Goal: Task Accomplishment & Management: Manage account settings

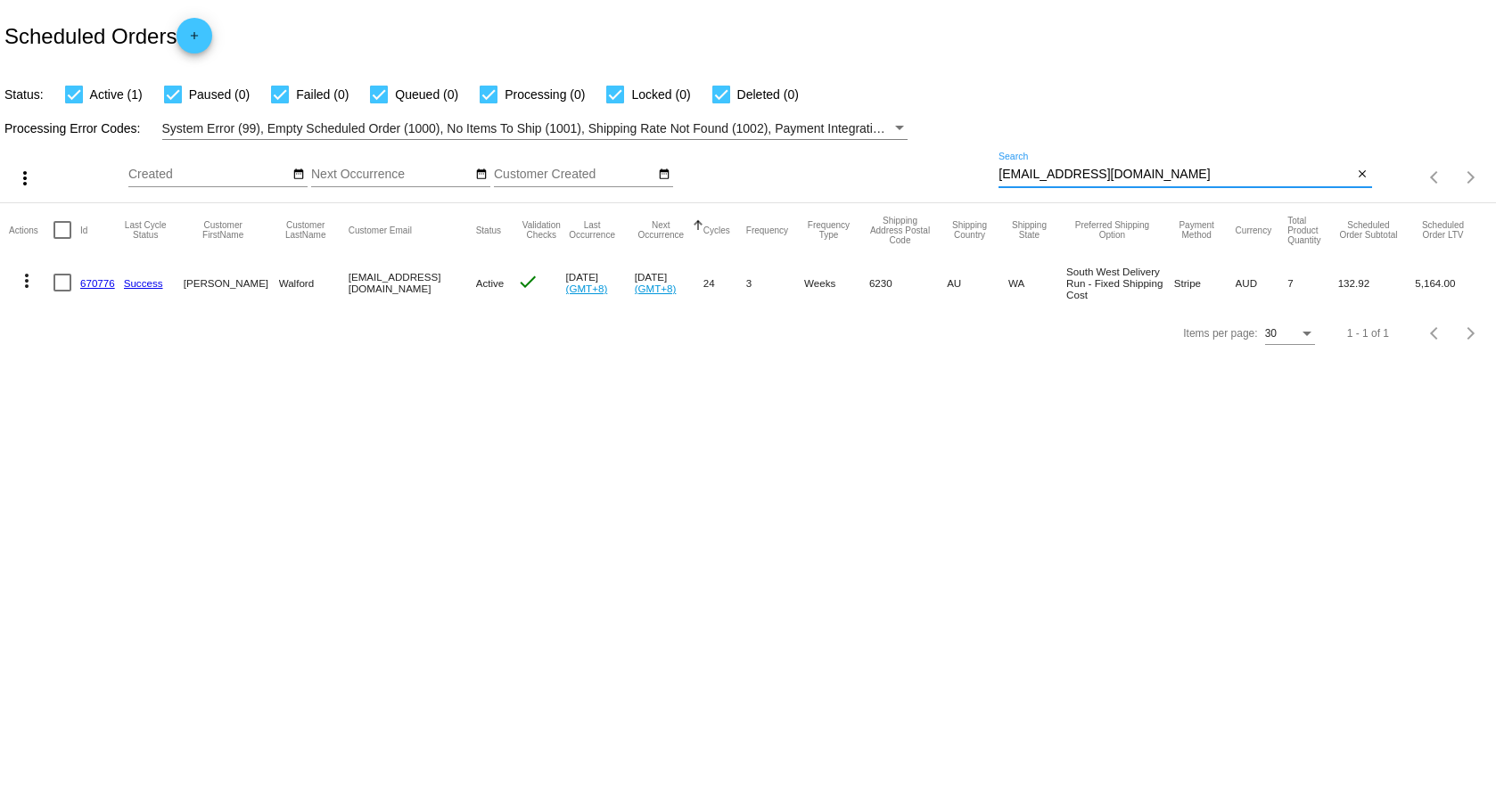
drag, startPoint x: 1119, startPoint y: 176, endPoint x: 970, endPoint y: 176, distance: 149.0
click at [970, 176] on div "more_vert Aug Jan Feb Mar [DATE]" at bounding box center [748, 171] width 1496 height 64
paste input "[EMAIL_ADDRESS]"
type input "[EMAIL_ADDRESS][DOMAIN_NAME]"
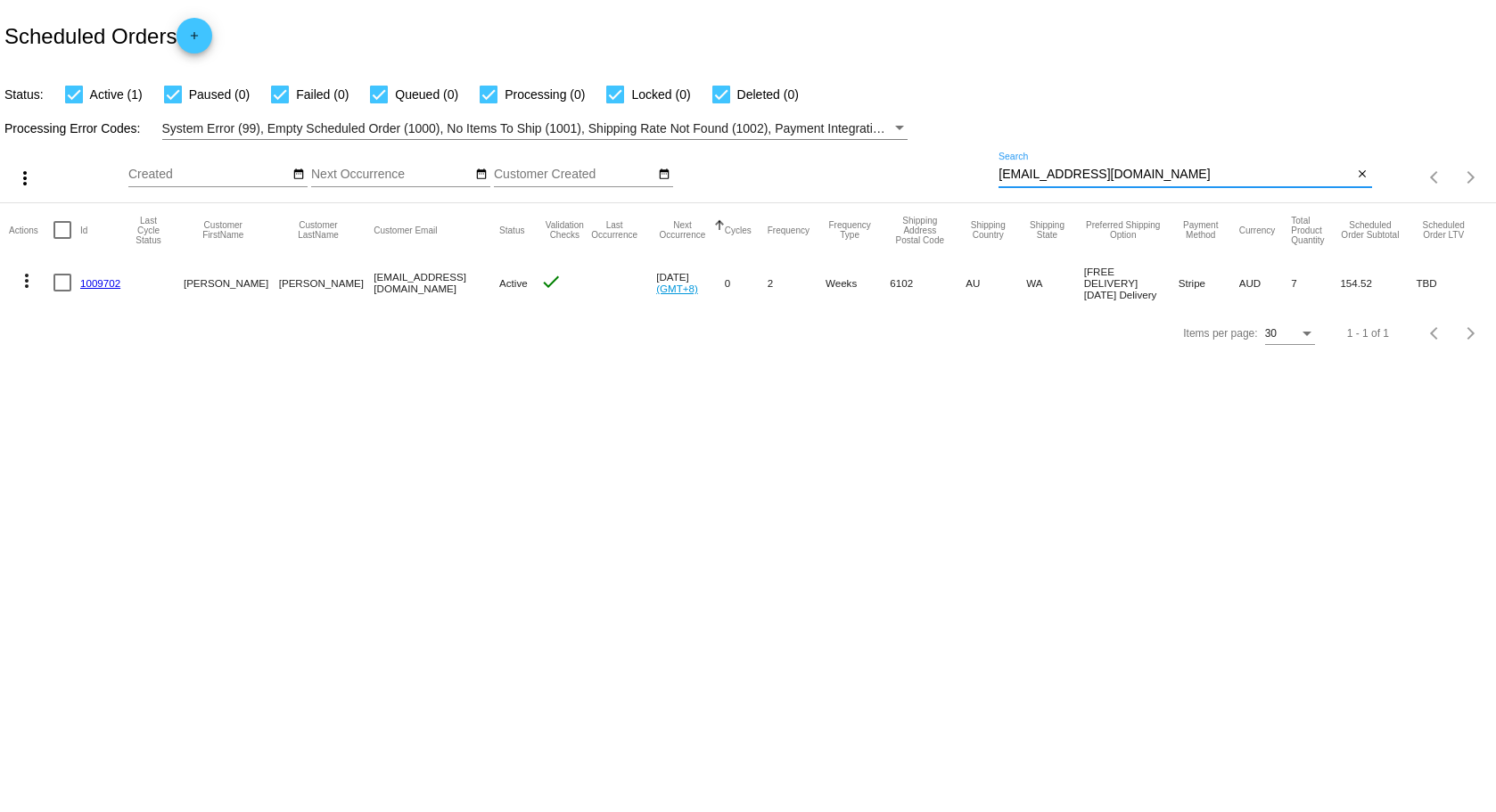
click at [31, 286] on mat-icon "more_vert" at bounding box center [26, 280] width 21 height 21
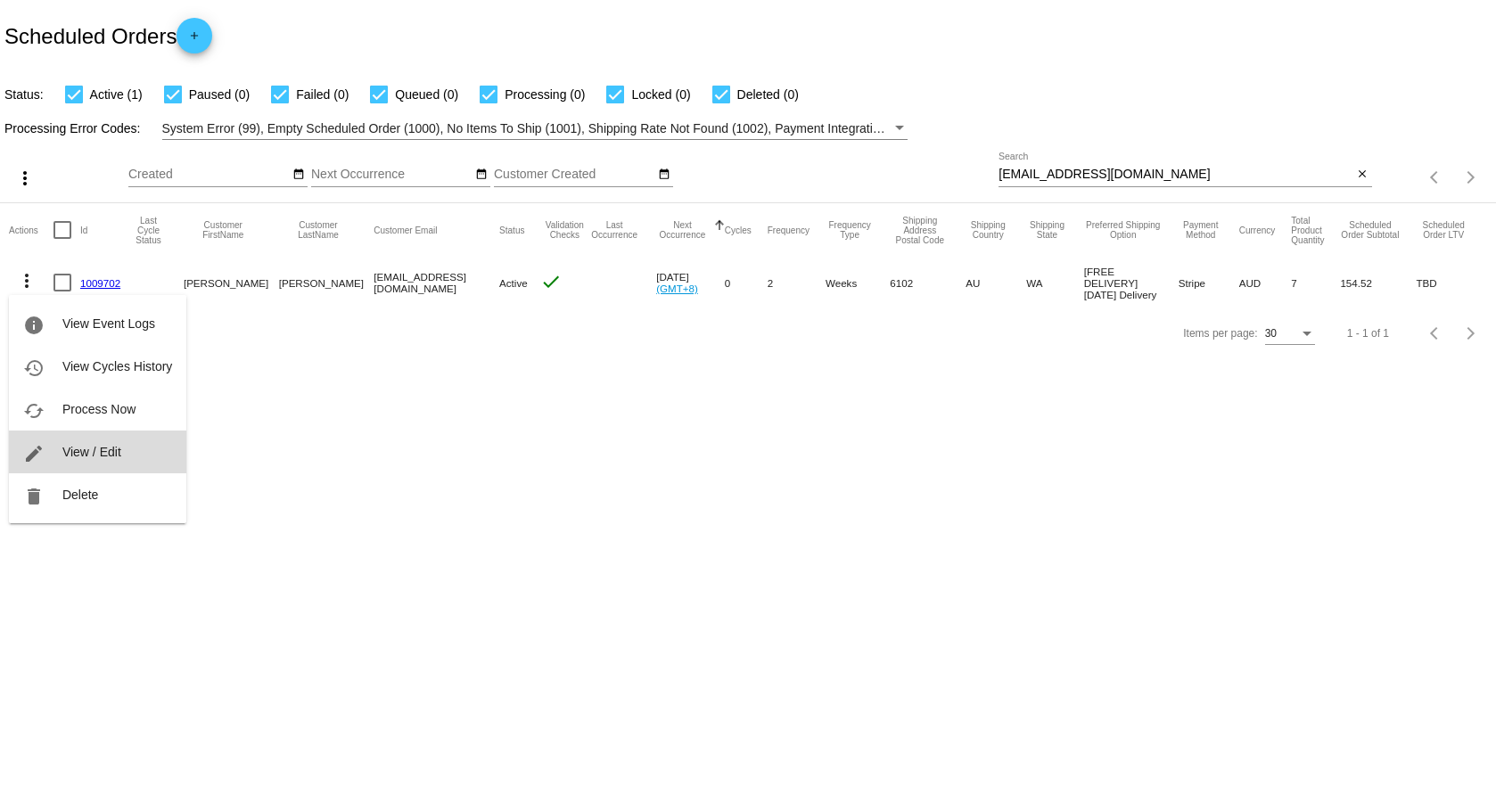
drag, startPoint x: 55, startPoint y: 448, endPoint x: 67, endPoint y: 446, distance: 12.2
click at [56, 448] on button "edit View / Edit" at bounding box center [98, 452] width 178 height 43
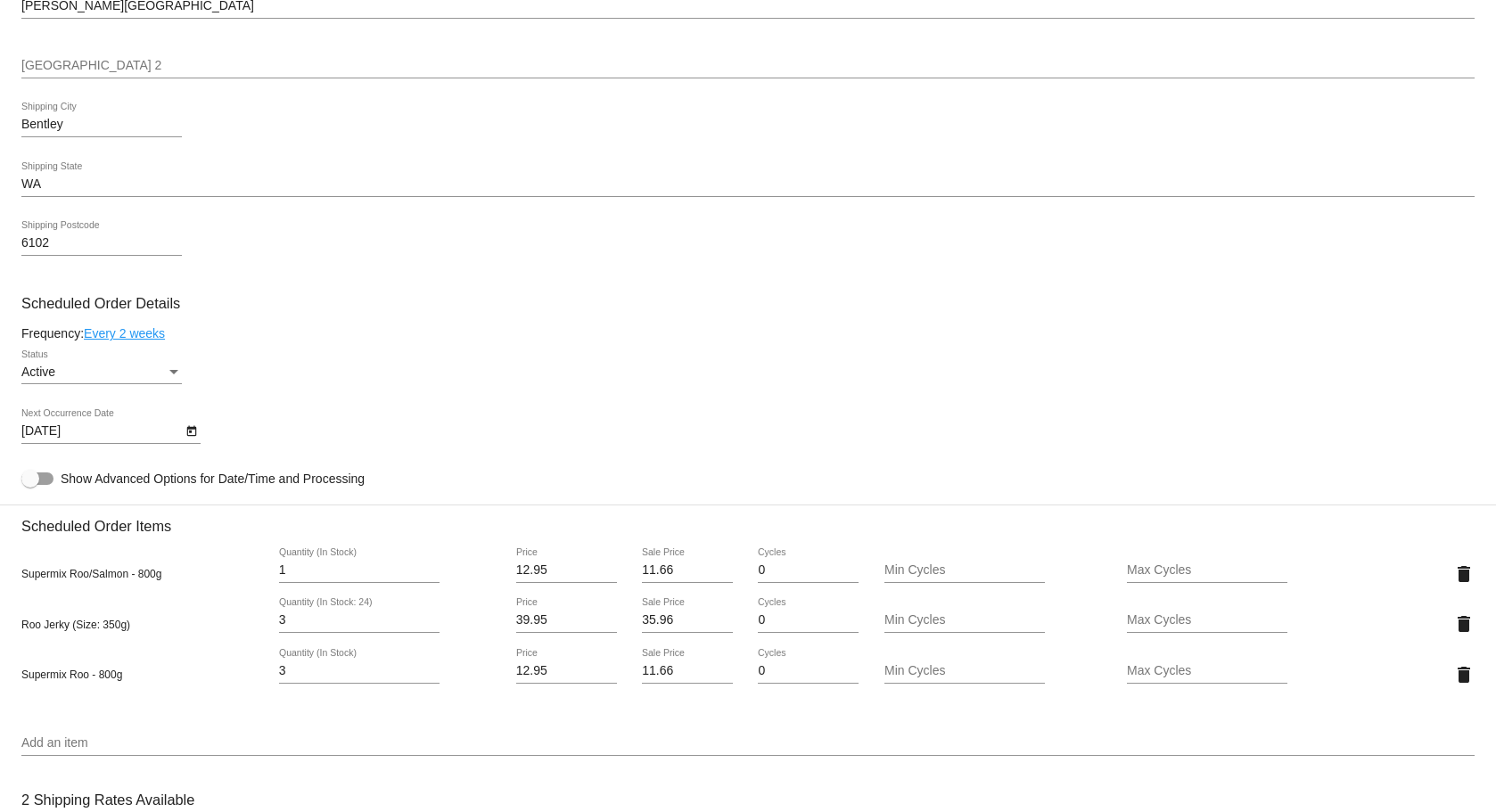
scroll to position [623, 0]
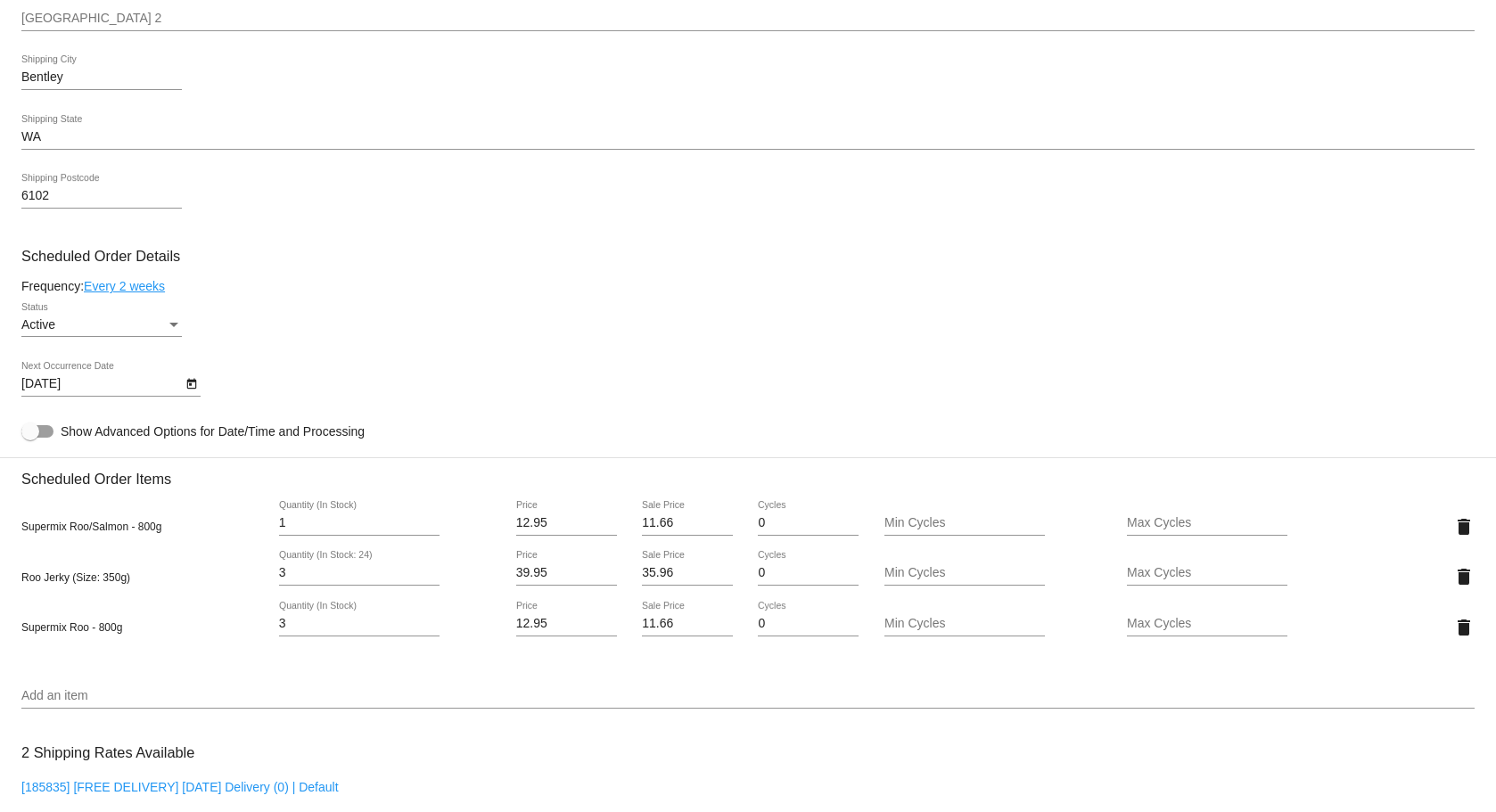
click at [188, 382] on icon "Open calendar" at bounding box center [192, 384] width 10 height 11
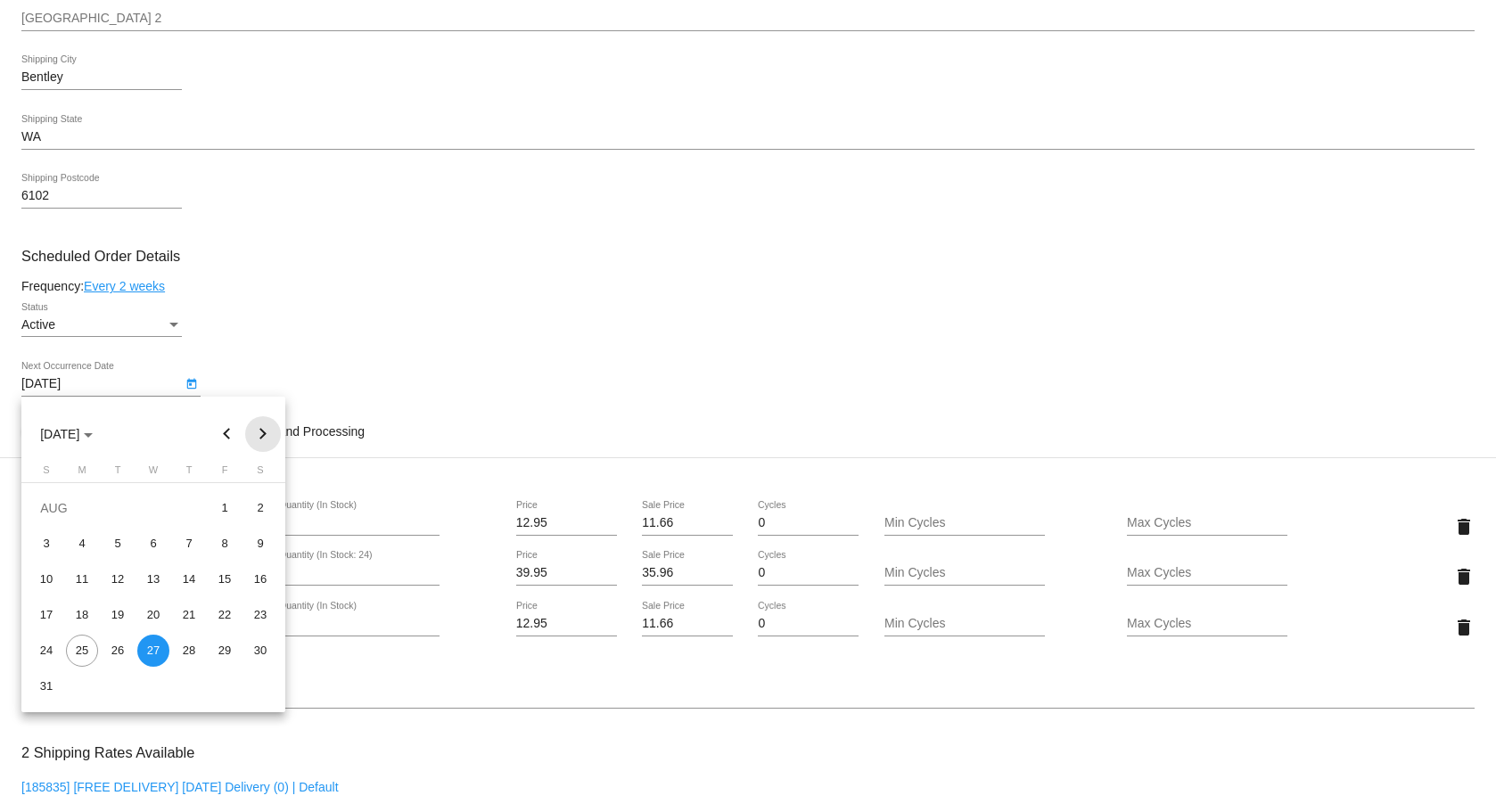
click at [263, 434] on button "Next month" at bounding box center [263, 434] width 35 height 35
click at [86, 542] on div "1" at bounding box center [81, 543] width 32 height 32
type input "[DATE]"
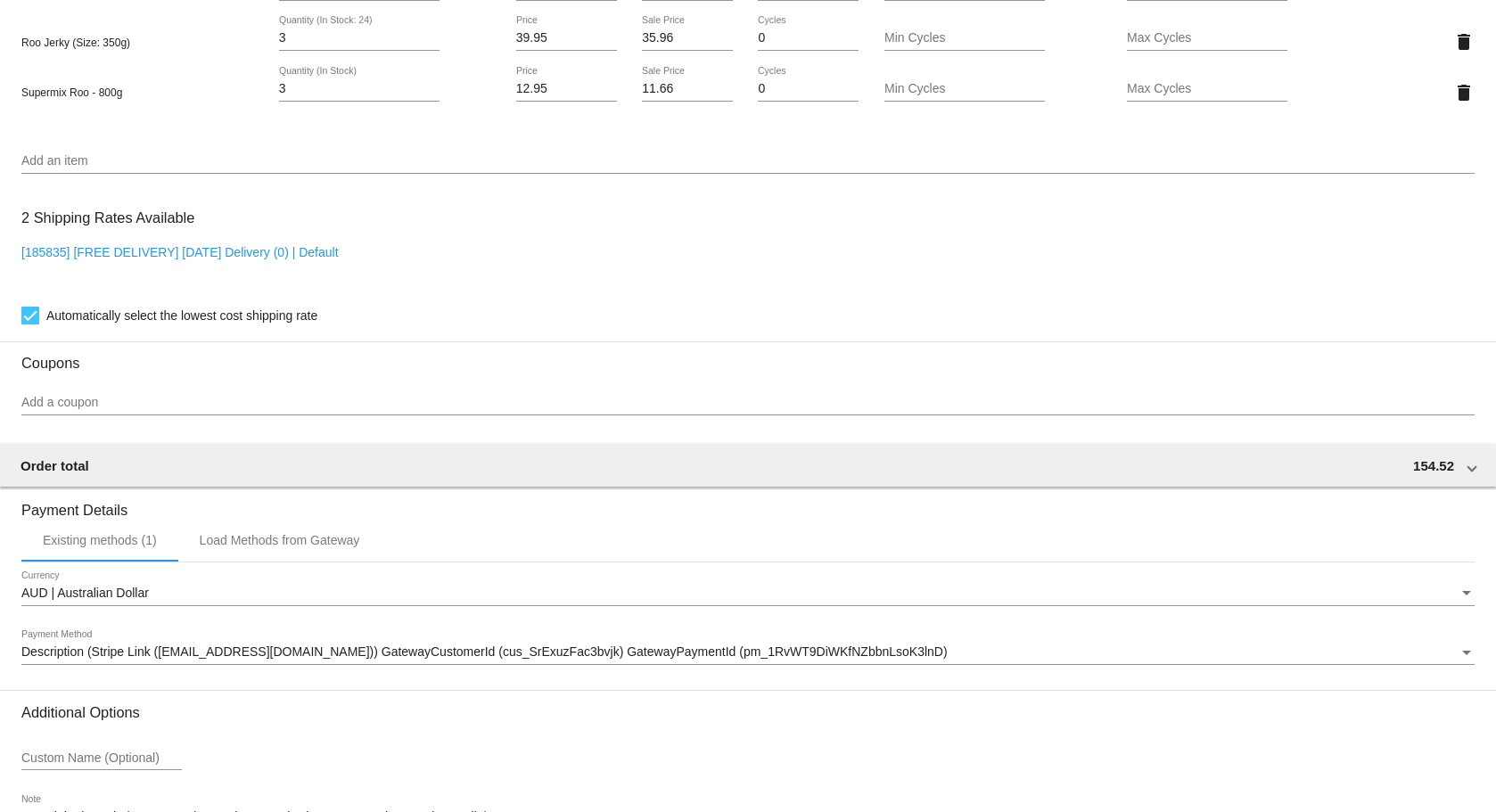
scroll to position [1288, 0]
